Goal: Transaction & Acquisition: Book appointment/travel/reservation

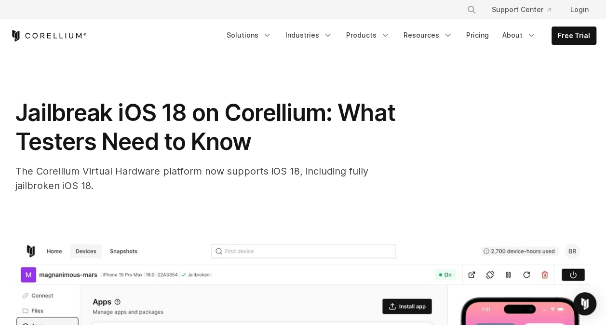
click at [396, 136] on h1 "Jailbreak iOS 18 on Corellium: What Testers Need to Know" at bounding box center [208, 127] width 386 height 58
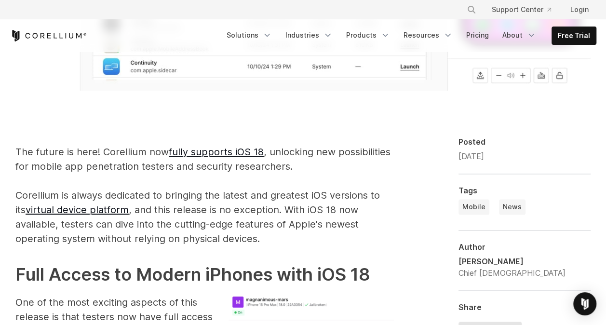
scroll to position [521, 0]
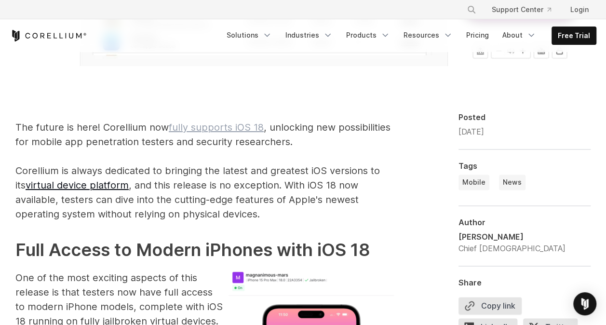
click at [208, 127] on link "fully supports iOS 18" at bounding box center [216, 128] width 95 height 12
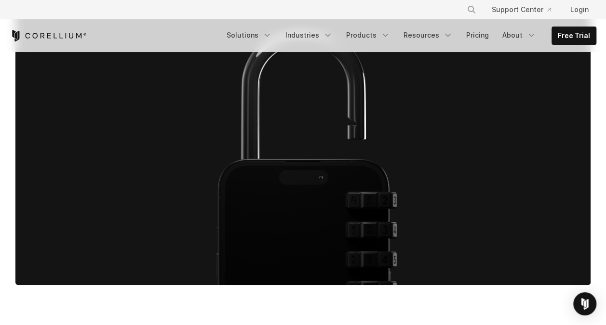
scroll to position [568, 0]
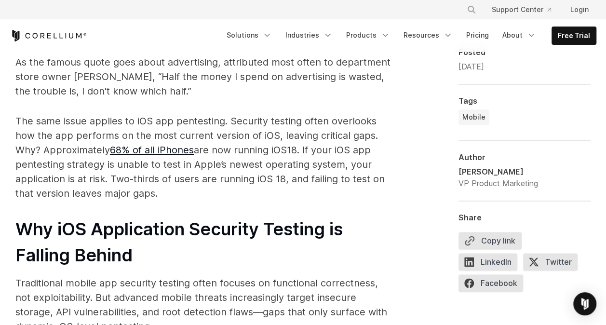
click at [245, 191] on p "The same issue applies to iOS app pentesting. Security testing often overlooks …" at bounding box center [204, 157] width 379 height 87
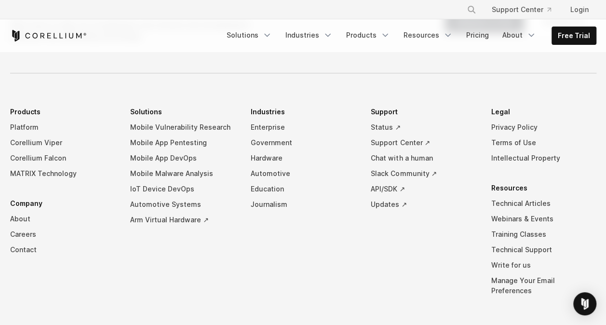
scroll to position [2117, 0]
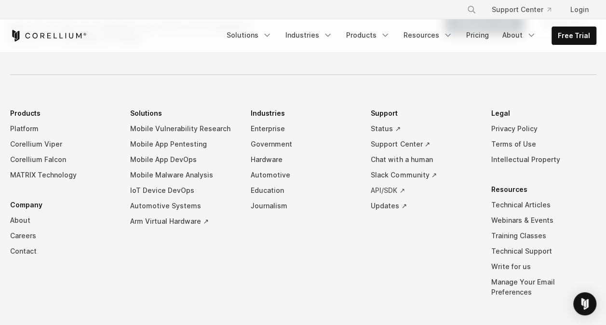
click at [384, 183] on link "API/SDK ↗" at bounding box center [423, 190] width 105 height 15
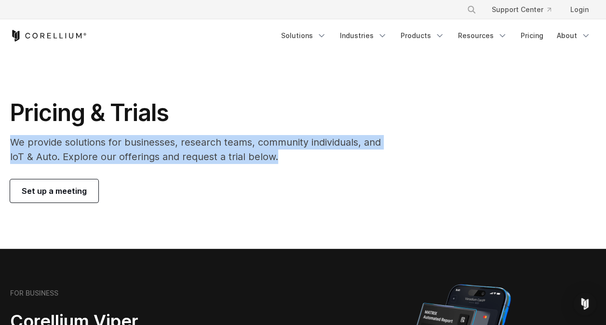
drag, startPoint x: 4, startPoint y: 136, endPoint x: 283, endPoint y: 164, distance: 280.7
click at [283, 164] on div "Pricing & Trials We provide solutions for businesses, research teams, community…" at bounding box center [202, 150] width 404 height 104
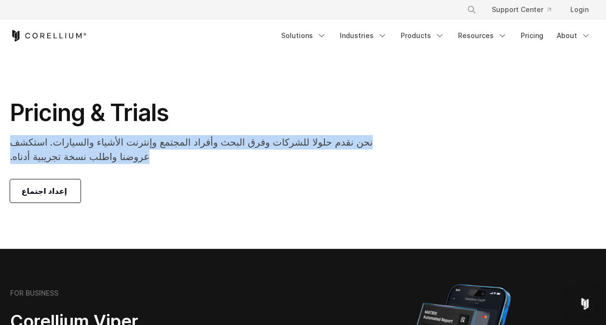
click at [52, 220] on section "Pricing & Trials ‏نحن نقدم حلولا للشركات وفرق البحث وأفراد المجتمع وإنترنت الأش…" at bounding box center [303, 150] width 606 height 197
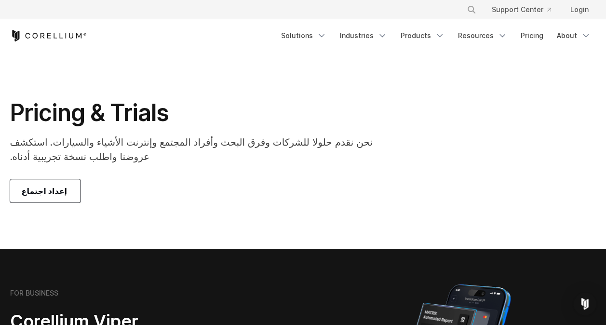
click at [34, 193] on font "‏ إعداد اجتماع‏" at bounding box center [46, 191] width 48 height 12
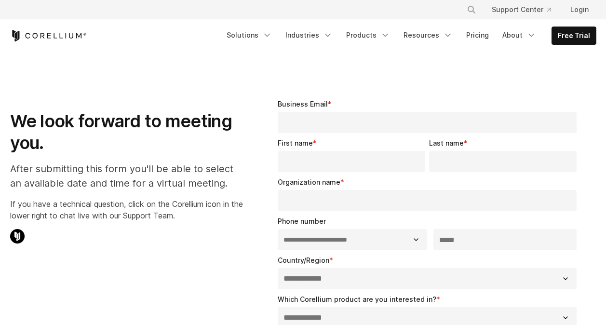
select select "**"
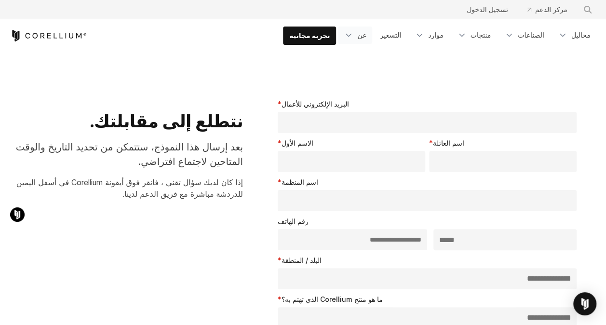
click at [350, 41] on link "عن" at bounding box center [355, 35] width 34 height 17
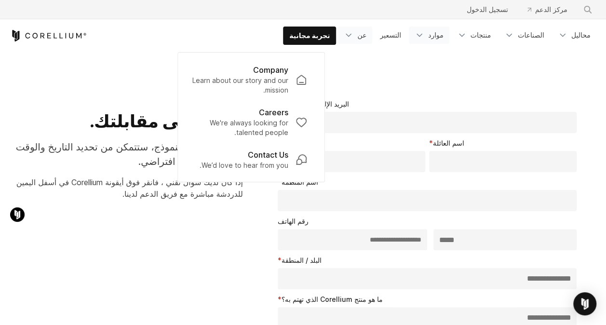
click at [421, 36] on icon "قائمة التنقل" at bounding box center [420, 35] width 10 height 10
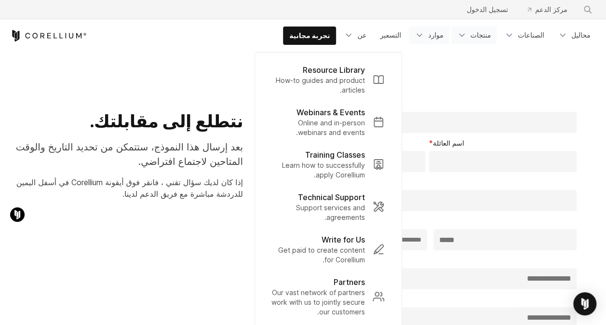
click at [464, 34] on icon "قائمة التنقل" at bounding box center [462, 35] width 10 height 10
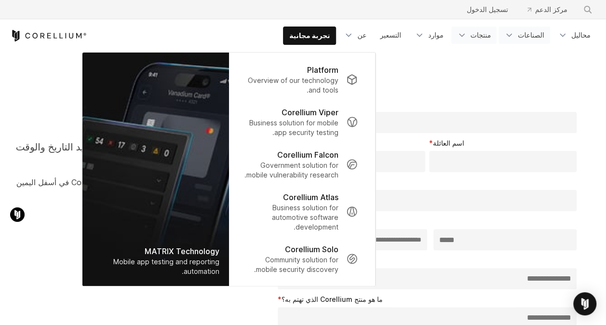
click at [503, 37] on link "الصناعات" at bounding box center [525, 35] width 52 height 17
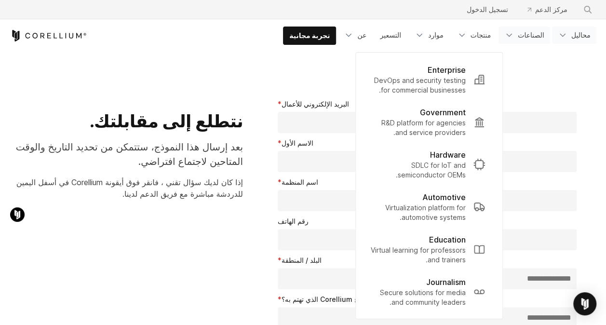
click at [563, 31] on icon "قائمة التنقل" at bounding box center [563, 35] width 10 height 10
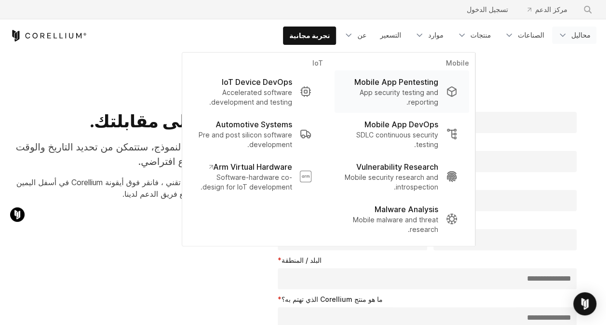
click at [419, 93] on p "App security testing and reporting." at bounding box center [390, 97] width 96 height 19
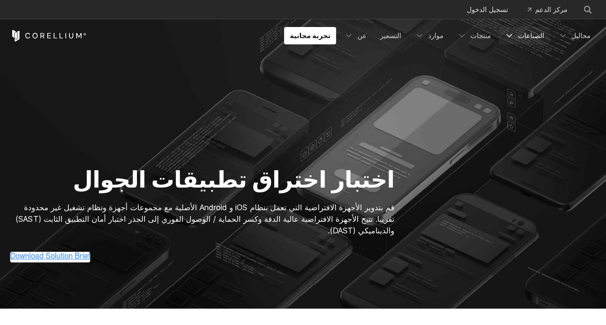
click at [517, 42] on link "الصناعات" at bounding box center [525, 35] width 52 height 17
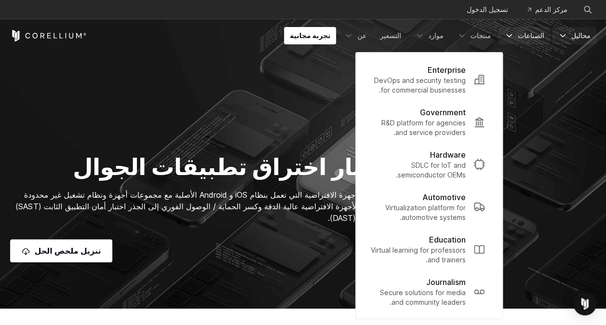
click at [565, 33] on icon "قائمة التنقل" at bounding box center [563, 36] width 10 height 10
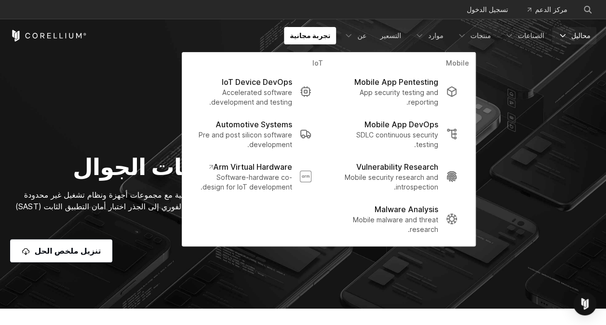
click at [147, 270] on section "اختبار اختراق تطبيقات الجوال قم بتدوير الأجهزة الافتراضية التي تعمل بنظام iOS و…" at bounding box center [303, 154] width 606 height 309
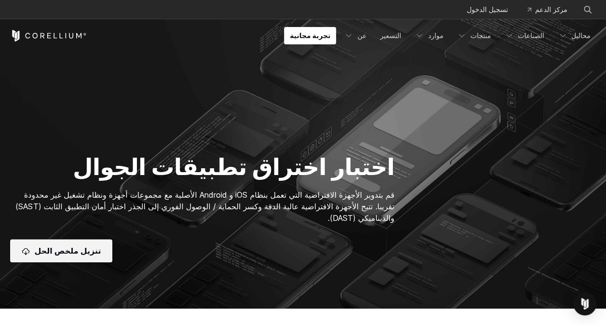
click at [68, 255] on span "تنزيل ملخص الحل" at bounding box center [68, 251] width 67 height 12
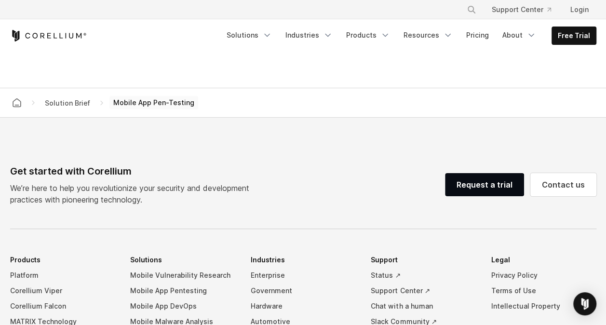
scroll to position [733, 0]
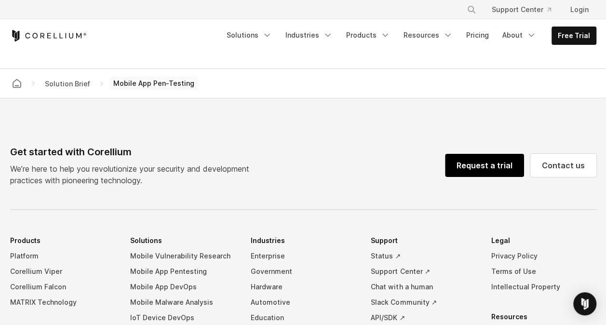
click at [473, 156] on link "Request a trial" at bounding box center [484, 165] width 79 height 23
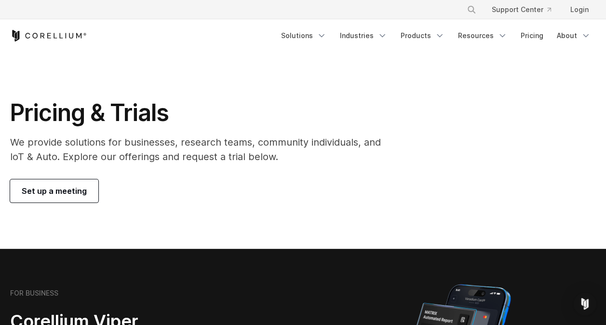
click at [81, 203] on section "Pricing & Trials We provide solutions for businesses, research teams, community…" at bounding box center [303, 150] width 606 height 197
click at [30, 193] on span "Set up a meeting" at bounding box center [54, 191] width 65 height 12
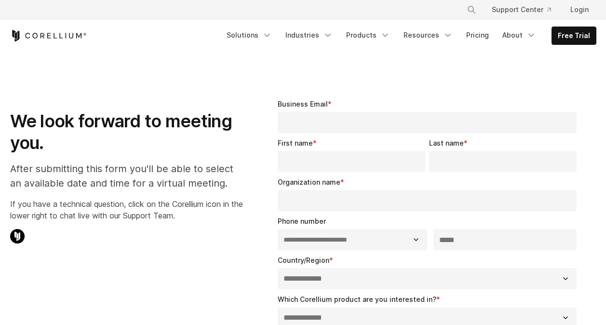
select select "**"
click at [219, 112] on h1 "We look forward to meeting you." at bounding box center [126, 131] width 233 height 43
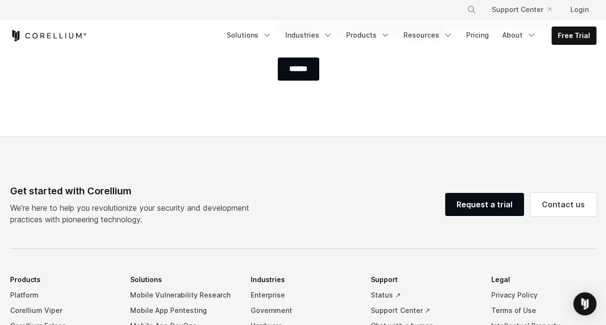
scroll to position [579, 0]
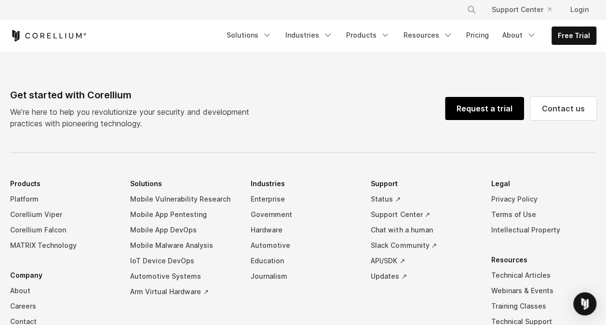
click at [474, 100] on link "Request a trial" at bounding box center [484, 108] width 79 height 23
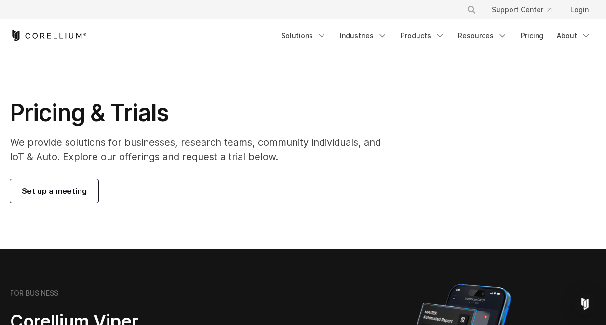
click at [65, 182] on link "Set up a meeting" at bounding box center [54, 190] width 88 height 23
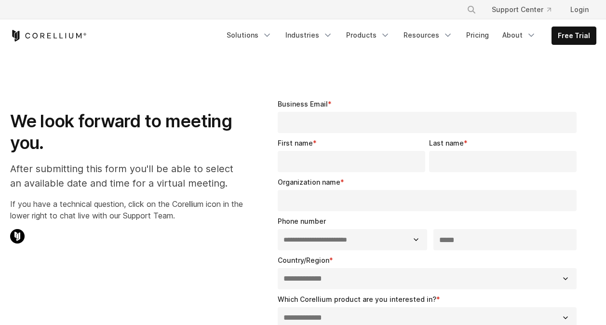
select select "**"
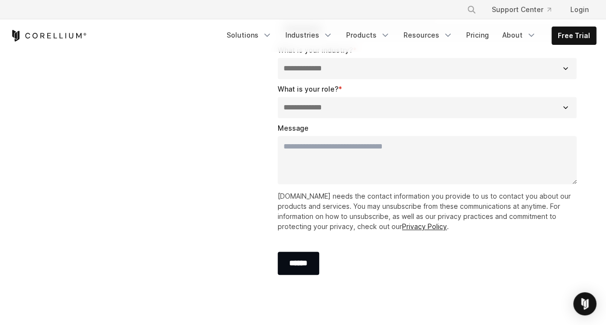
scroll to position [289, 0]
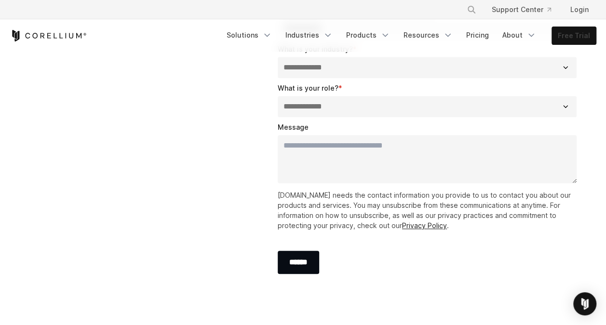
click at [573, 37] on link "Free Trial" at bounding box center [574, 35] width 44 height 17
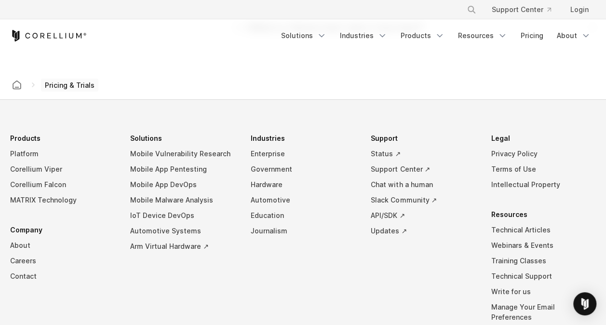
scroll to position [1698, 0]
click at [392, 227] on link "Updates ↗" at bounding box center [423, 229] width 105 height 15
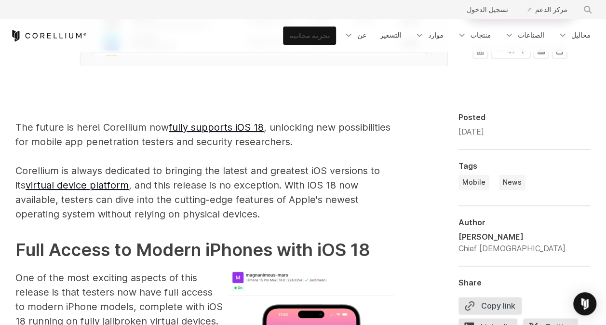
click at [323, 32] on link "تجربة مجانية" at bounding box center [310, 35] width 52 height 17
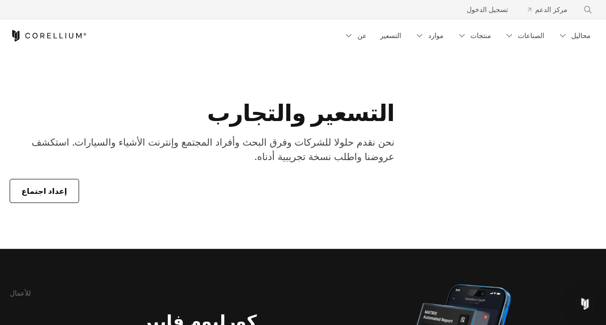
click at [29, 195] on span "إعداد اجتماع" at bounding box center [45, 191] width 46 height 12
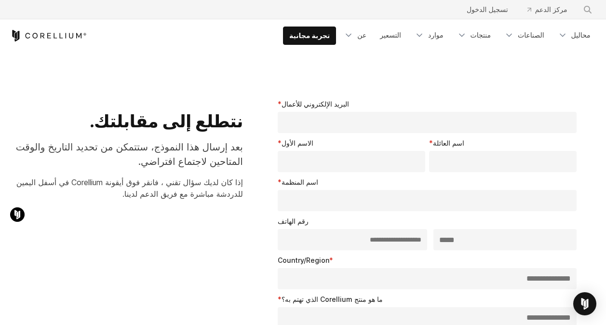
select select "**"
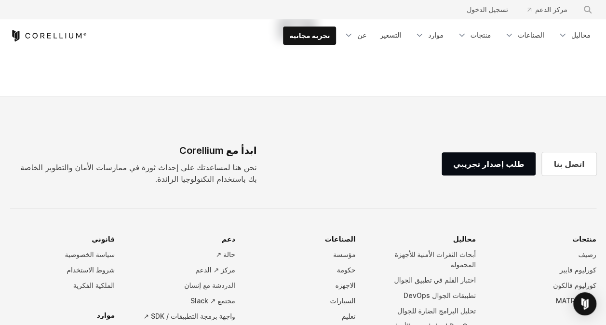
scroll to position [560, 0]
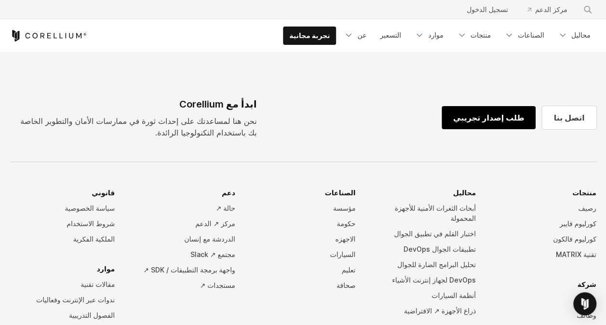
click at [481, 114] on link "طلب إصدار تجريبي" at bounding box center [489, 117] width 95 height 23
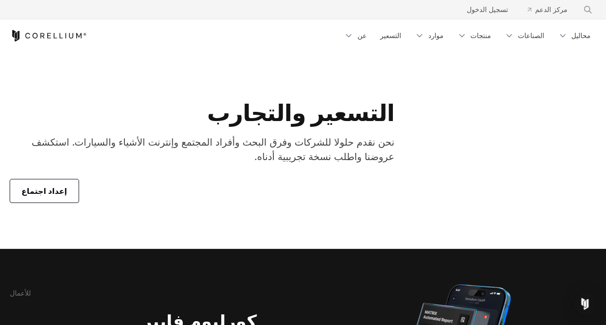
click at [58, 187] on span "إعداد اجتماع" at bounding box center [45, 191] width 46 height 12
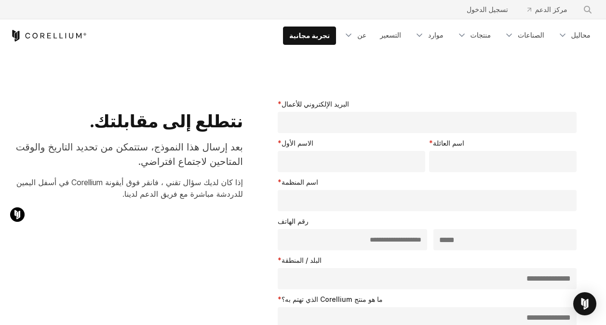
select select "**"
click at [464, 36] on icon "قائمة التنقل" at bounding box center [462, 35] width 10 height 10
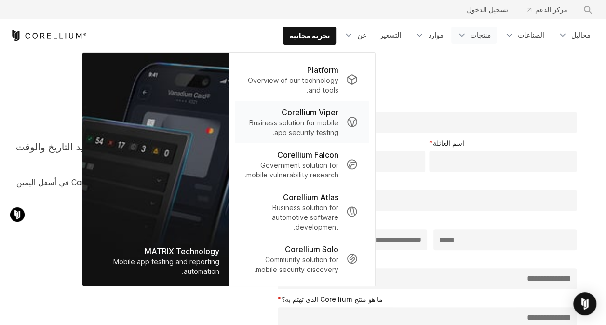
click at [307, 121] on p "Business solution for mobile app security testing." at bounding box center [291, 127] width 96 height 19
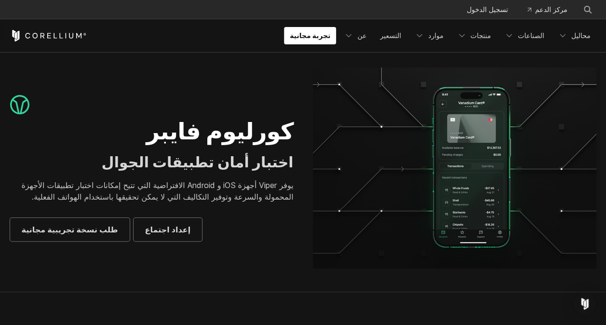
click at [14, 103] on img at bounding box center [19, 105] width 19 height 20
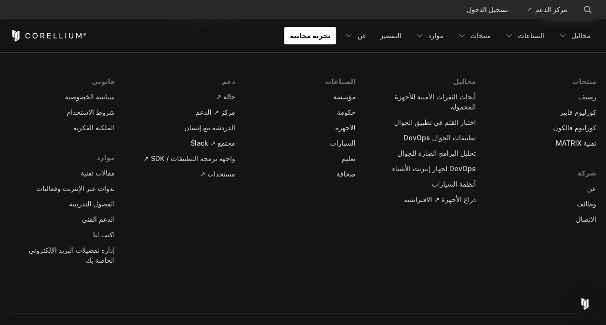
scroll to position [2933, 0]
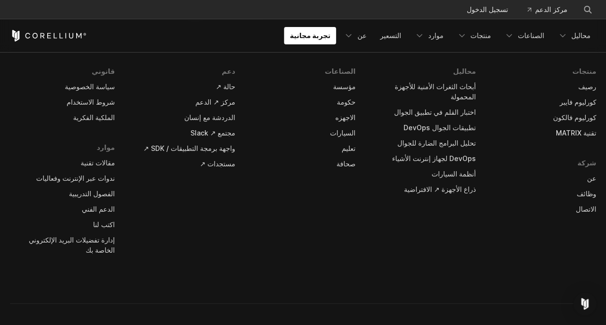
click at [443, 120] on link "تطبيقات الجوال DevOps" at bounding box center [423, 127] width 105 height 15
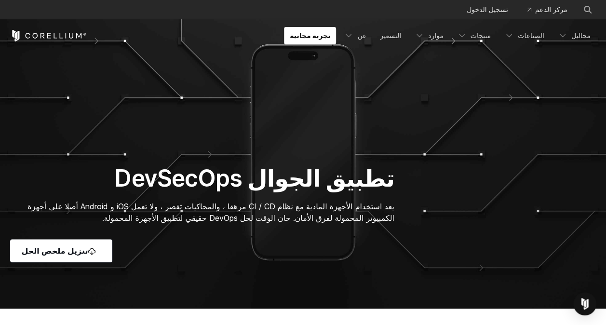
click at [475, 190] on div "تطبيق الجوال DevSecOps يعد استخدام الأجهزة المادية مع نظام CI / CD مرهقا ، والم…" at bounding box center [303, 213] width 606 height 98
click at [399, 33] on link "التسعير" at bounding box center [390, 35] width 33 height 17
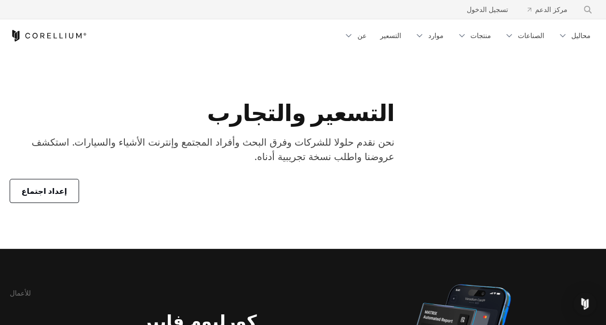
click at [42, 195] on span "إعداد اجتماع" at bounding box center [45, 191] width 46 height 12
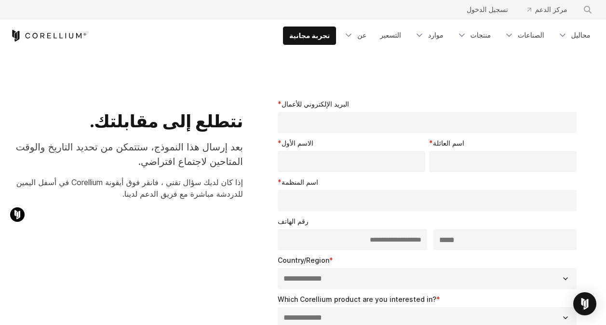
select select "**"
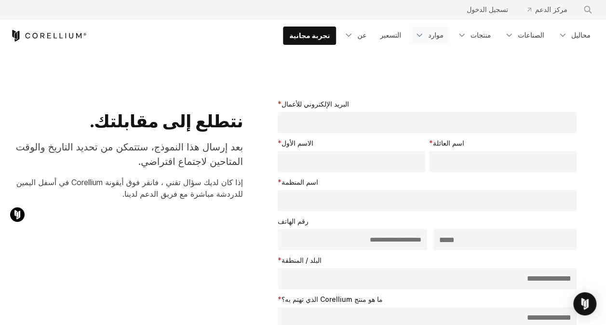
click at [419, 30] on icon "قائمة التنقل" at bounding box center [420, 35] width 10 height 10
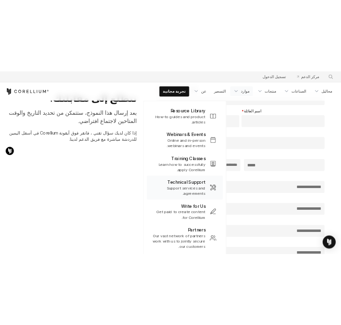
scroll to position [77, 0]
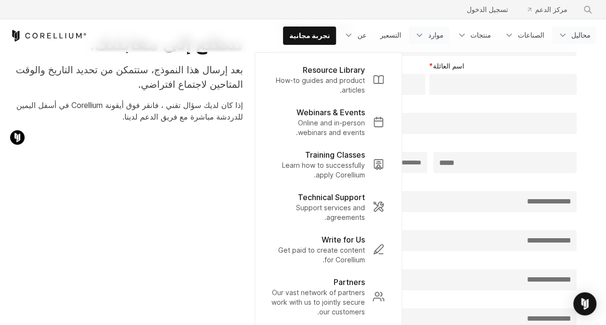
click at [566, 30] on icon "قائمة التنقل" at bounding box center [563, 35] width 10 height 10
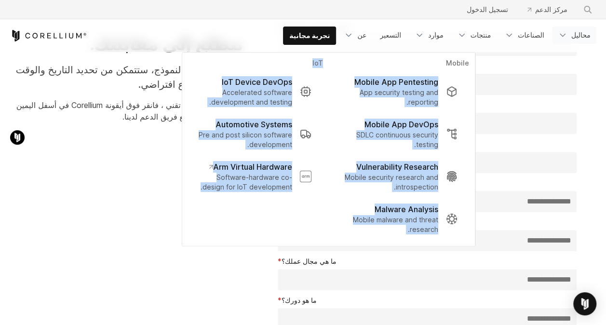
drag, startPoint x: 208, startPoint y: 228, endPoint x: 420, endPoint y: 59, distance: 270.8
click at [420, 59] on li "Mobile Mobile App Pentesting App security testing and reporting. Mobile App Dev…" at bounding box center [328, 149] width 293 height 193
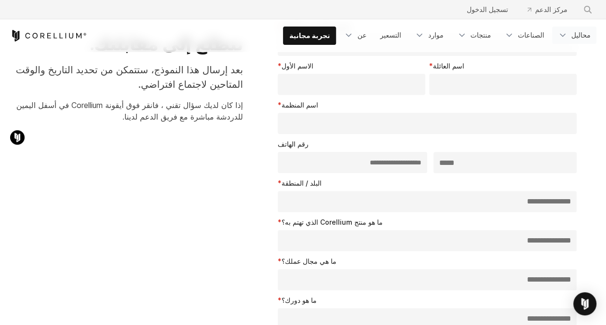
click at [566, 36] on icon "قائمة التنقل" at bounding box center [563, 35] width 10 height 10
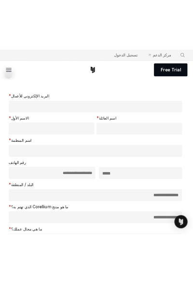
scroll to position [361, 0]
